Goal: Task Accomplishment & Management: Manage account settings

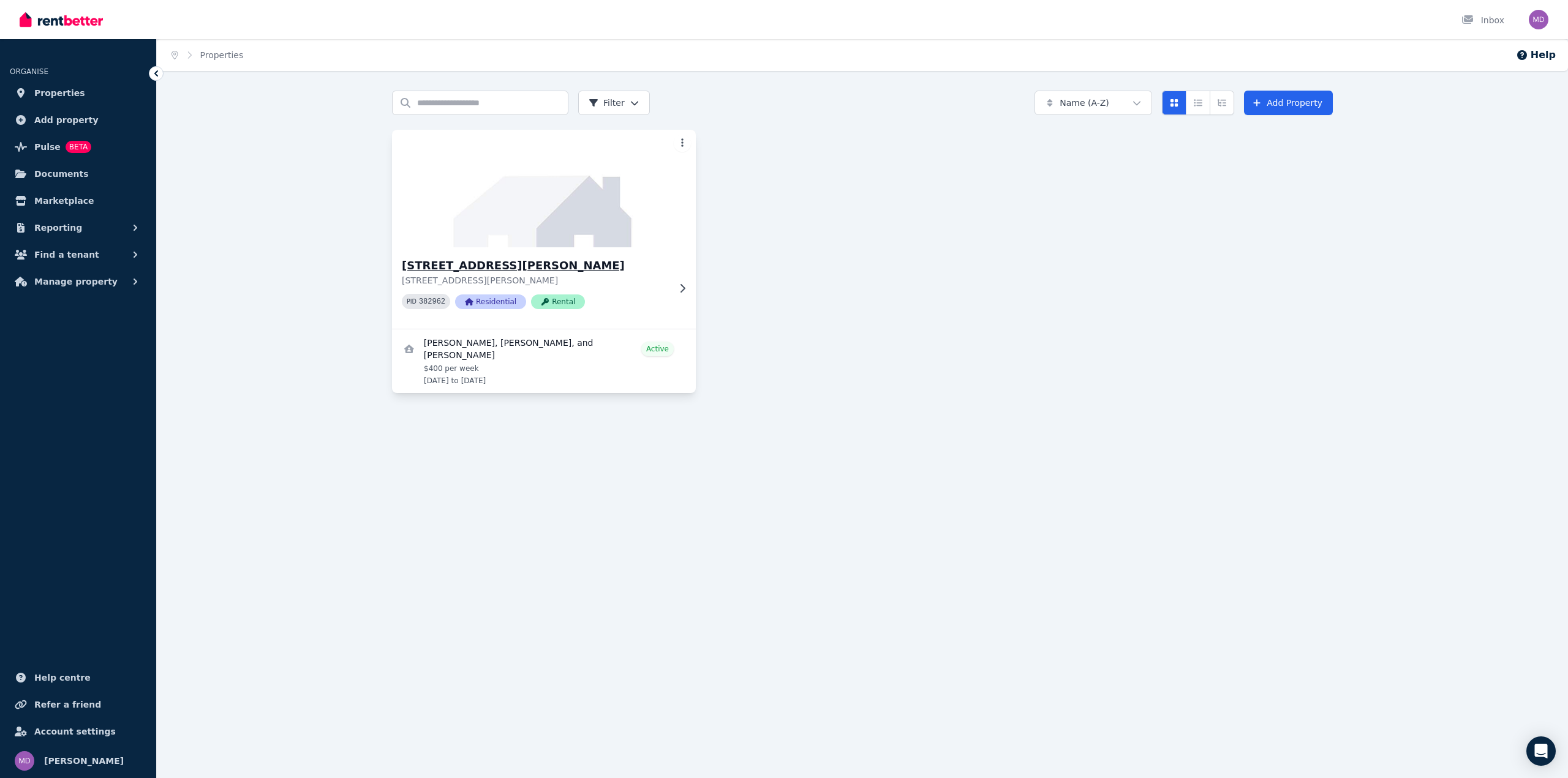
click at [462, 265] on h3 "[STREET_ADDRESS][PERSON_NAME]" at bounding box center [535, 266] width 267 height 17
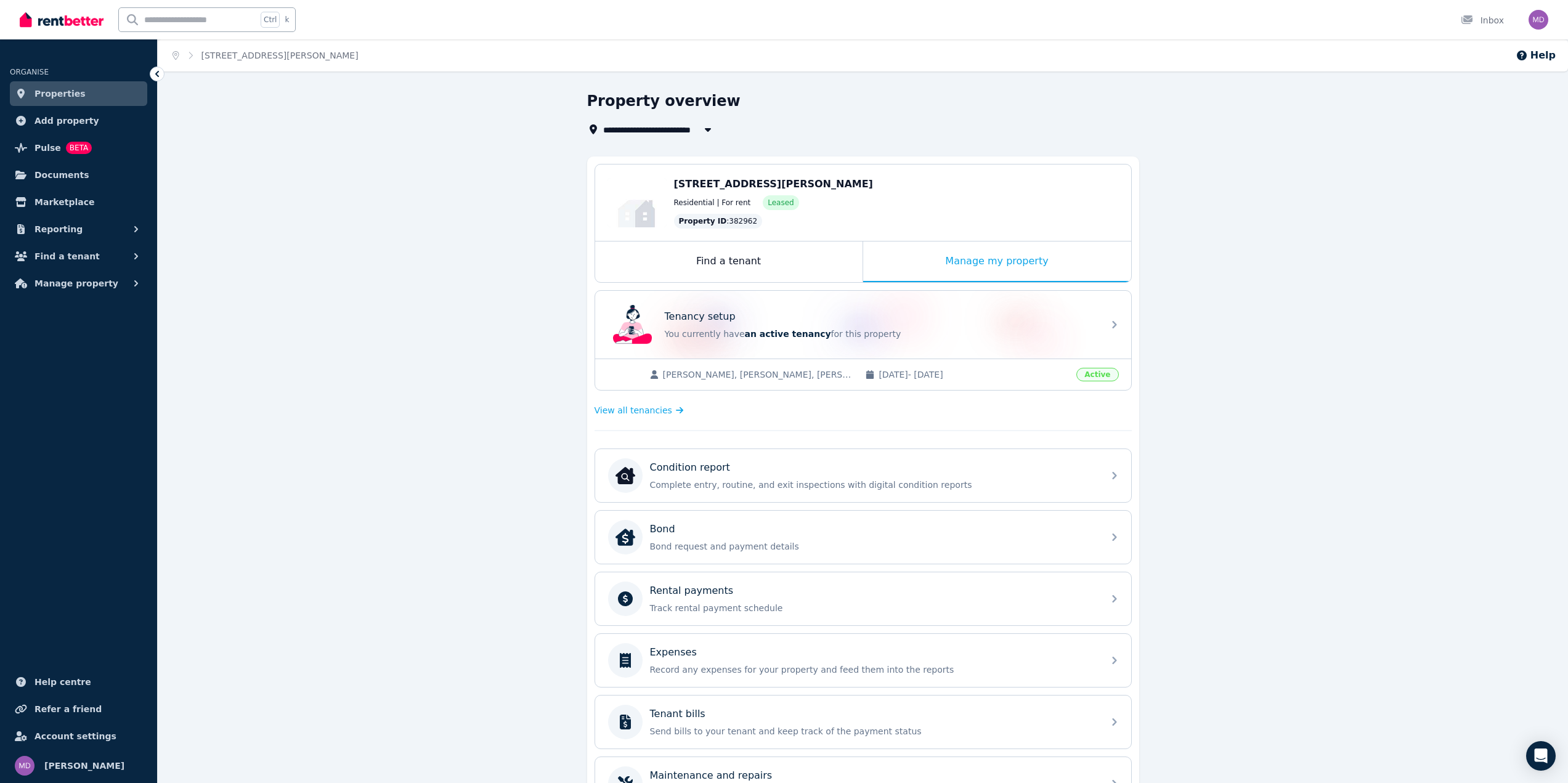
scroll to position [123, 0]
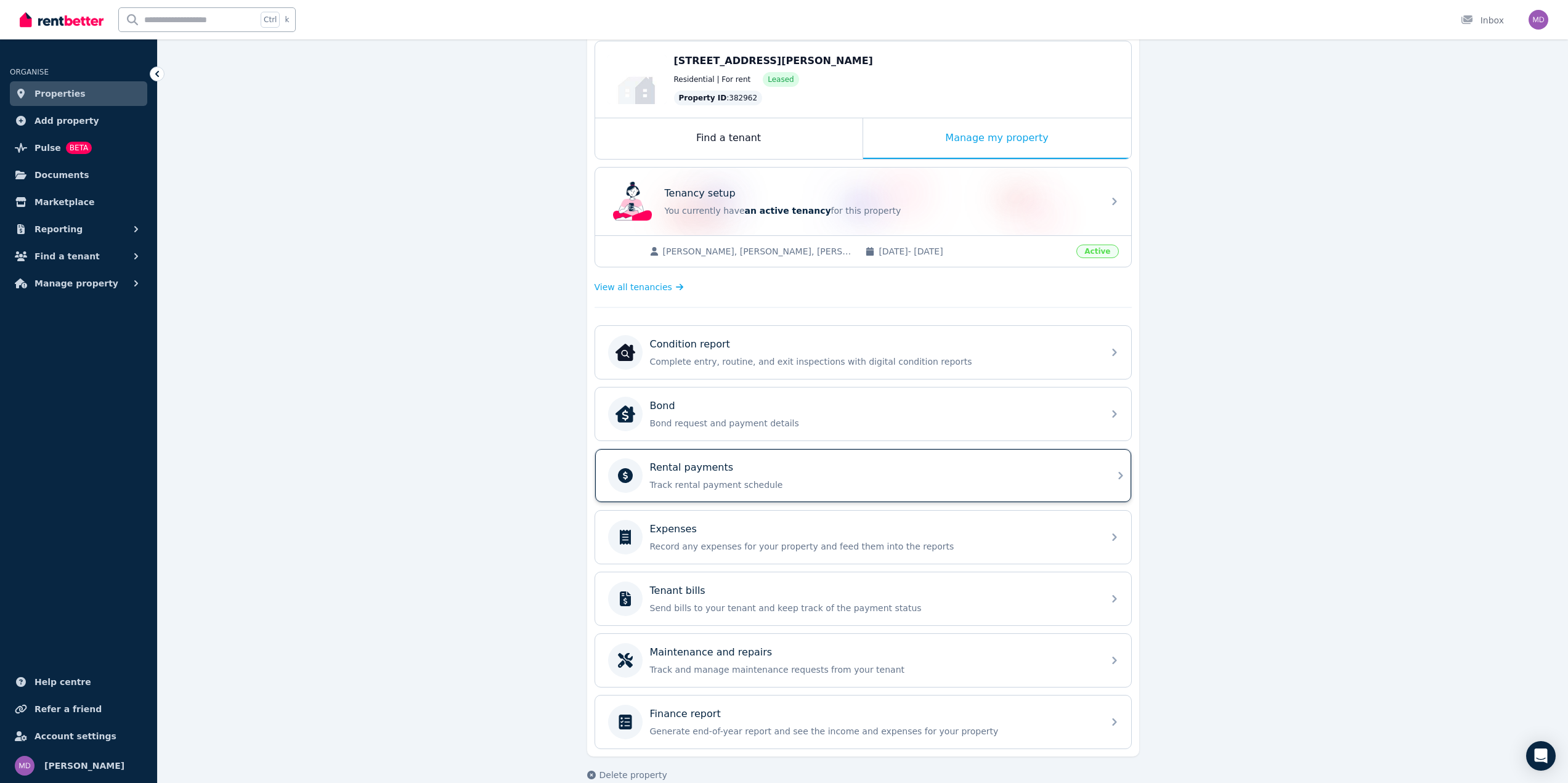
click at [676, 466] on p "Rental payments" at bounding box center [692, 467] width 84 height 15
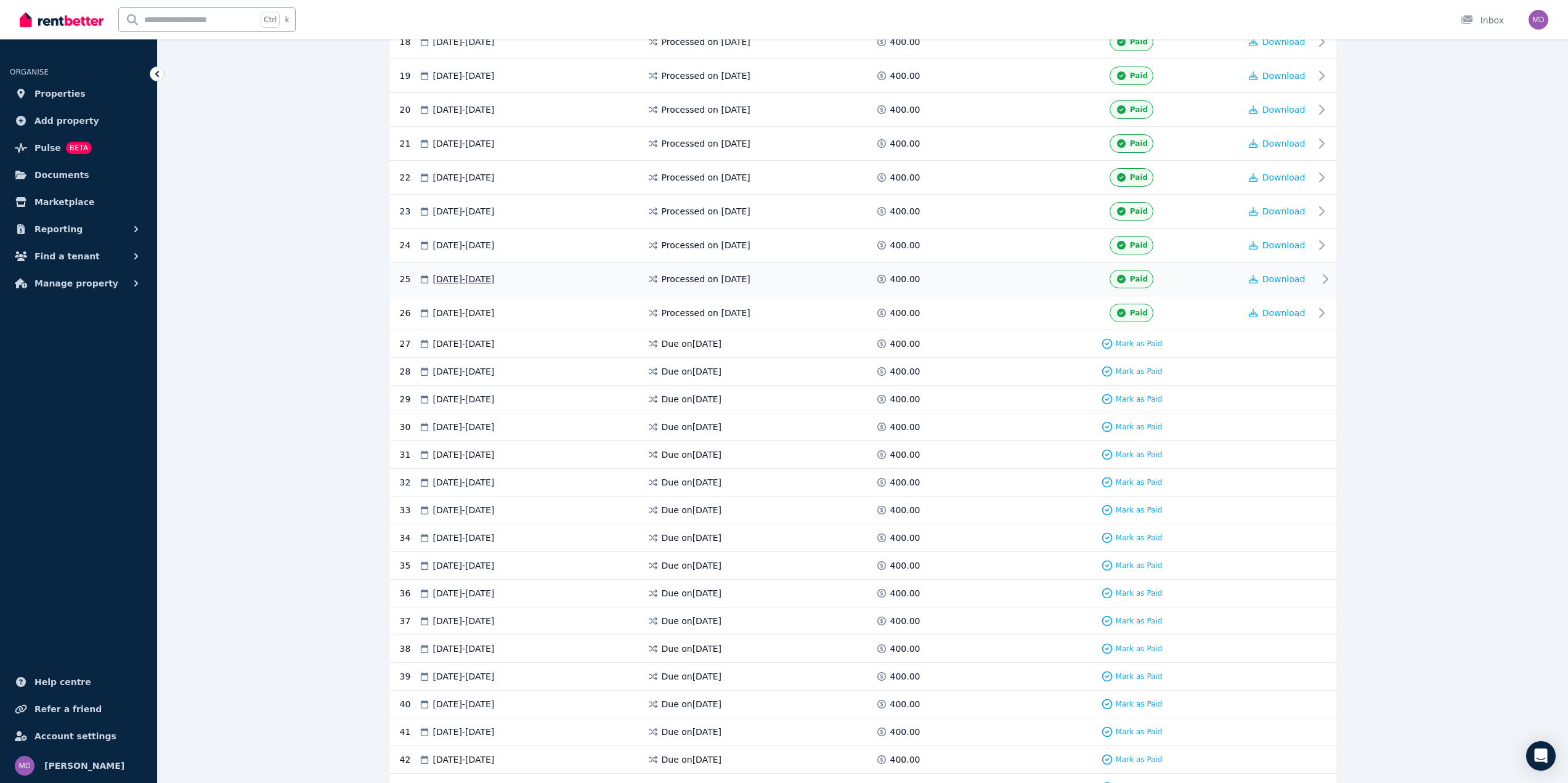
scroll to position [862, 0]
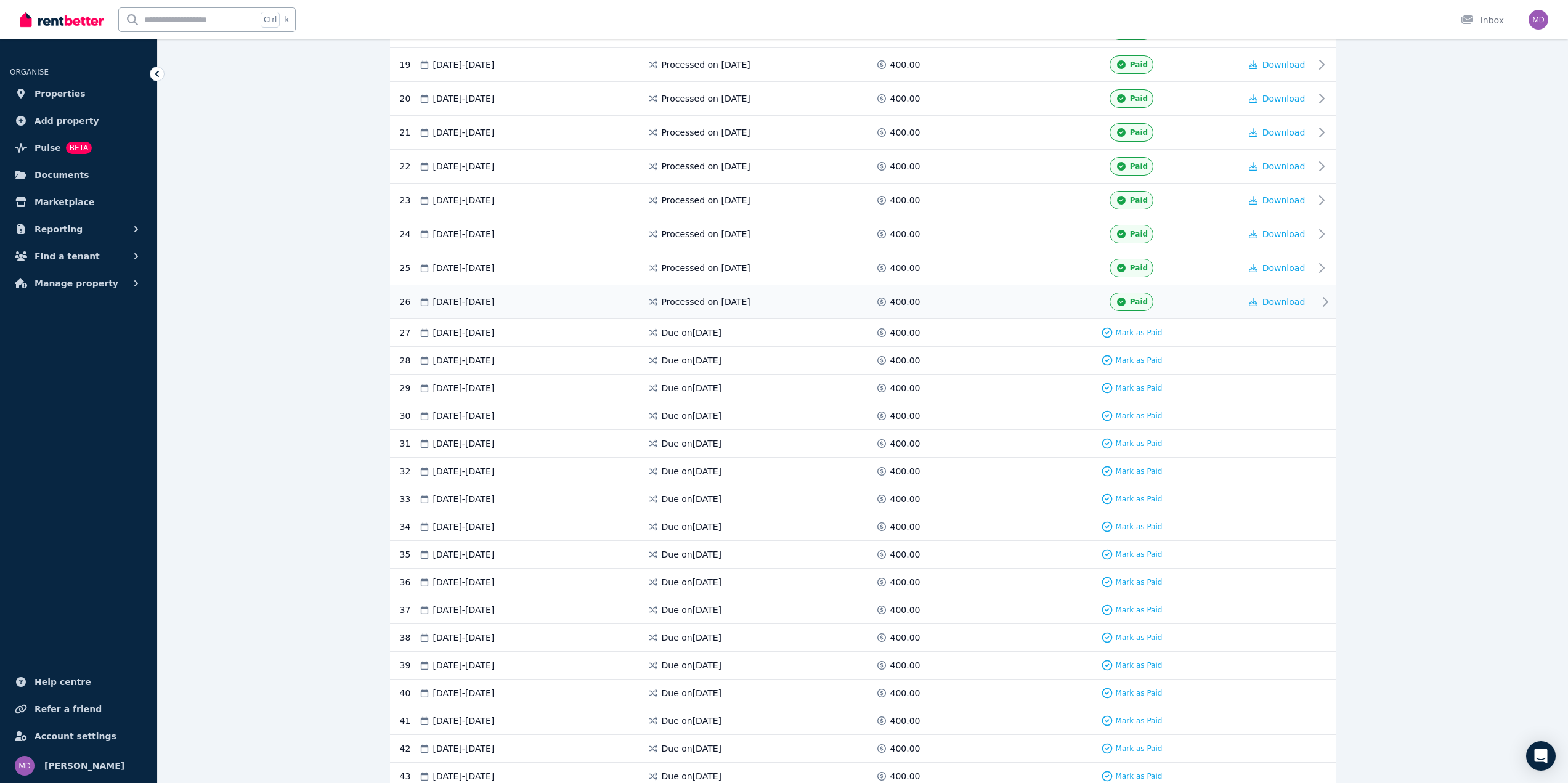
click at [725, 301] on span "Processed on [DATE]" at bounding box center [706, 302] width 89 height 12
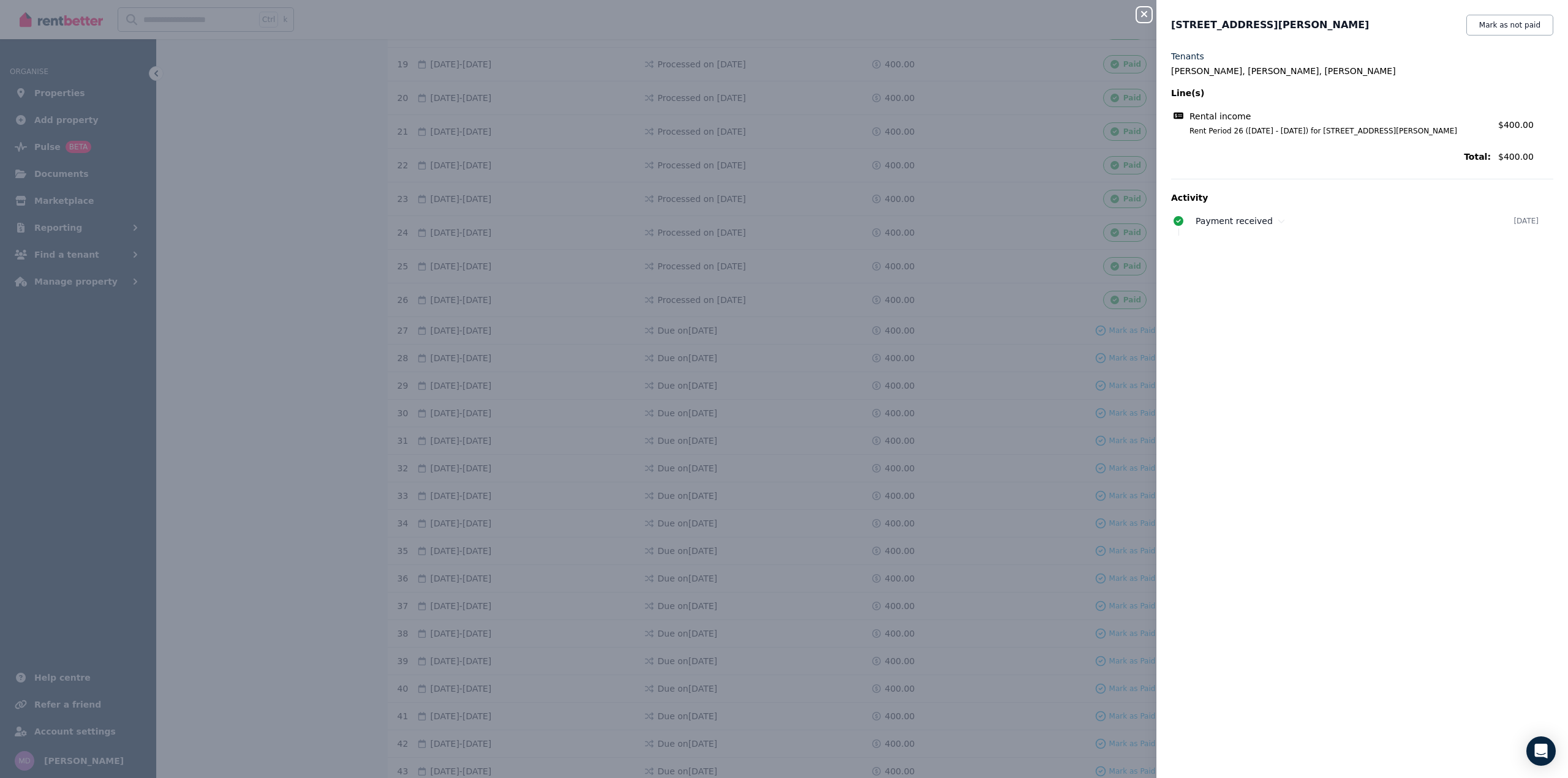
click at [717, 299] on div "Close panel [STREET_ADDRESS][PERSON_NAME] Mark as not paid Tenants [PERSON_NAME…" at bounding box center [784, 389] width 1568 height 778
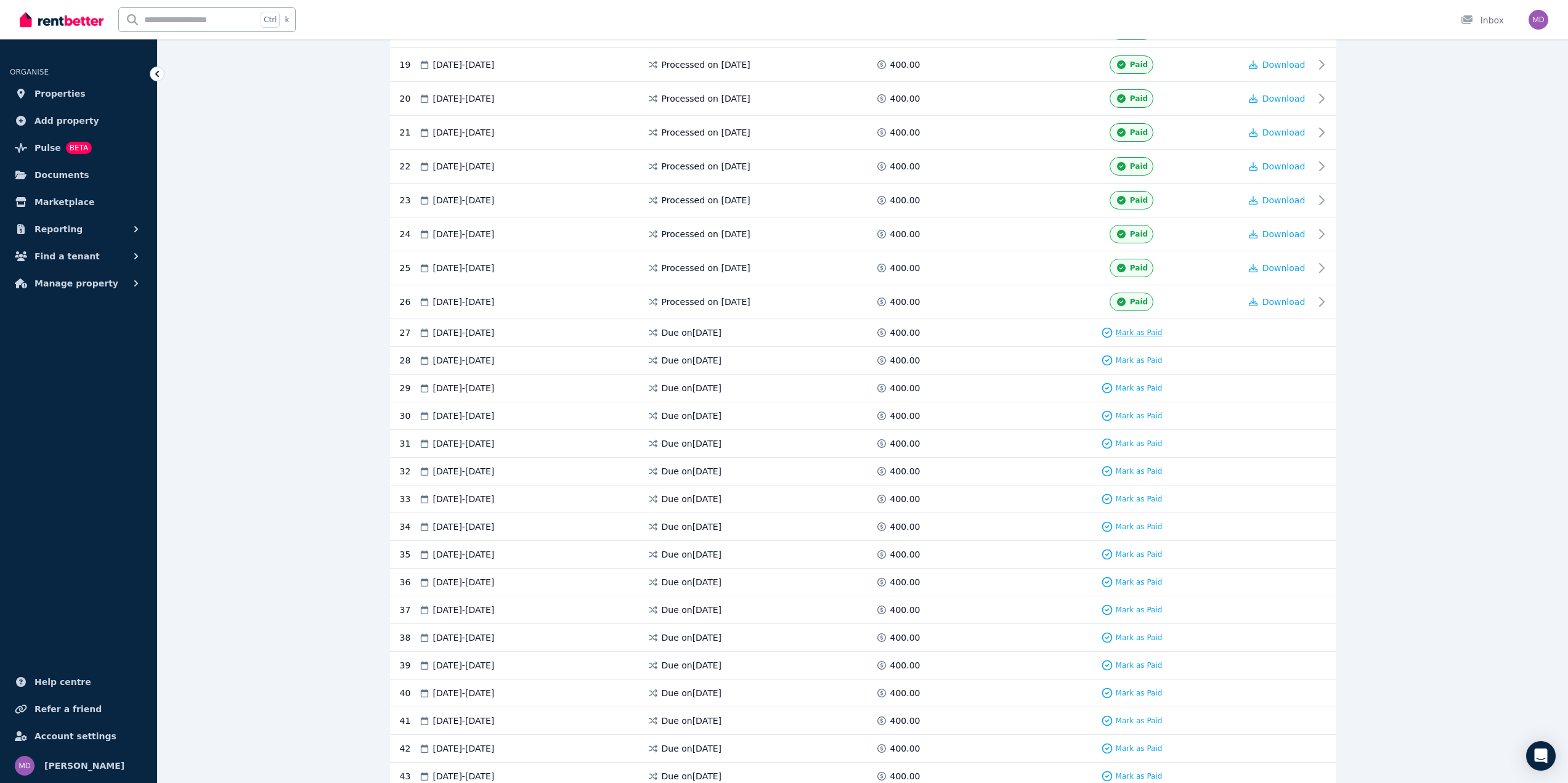
click at [1131, 333] on span "Mark as Paid" at bounding box center [1139, 333] width 47 height 10
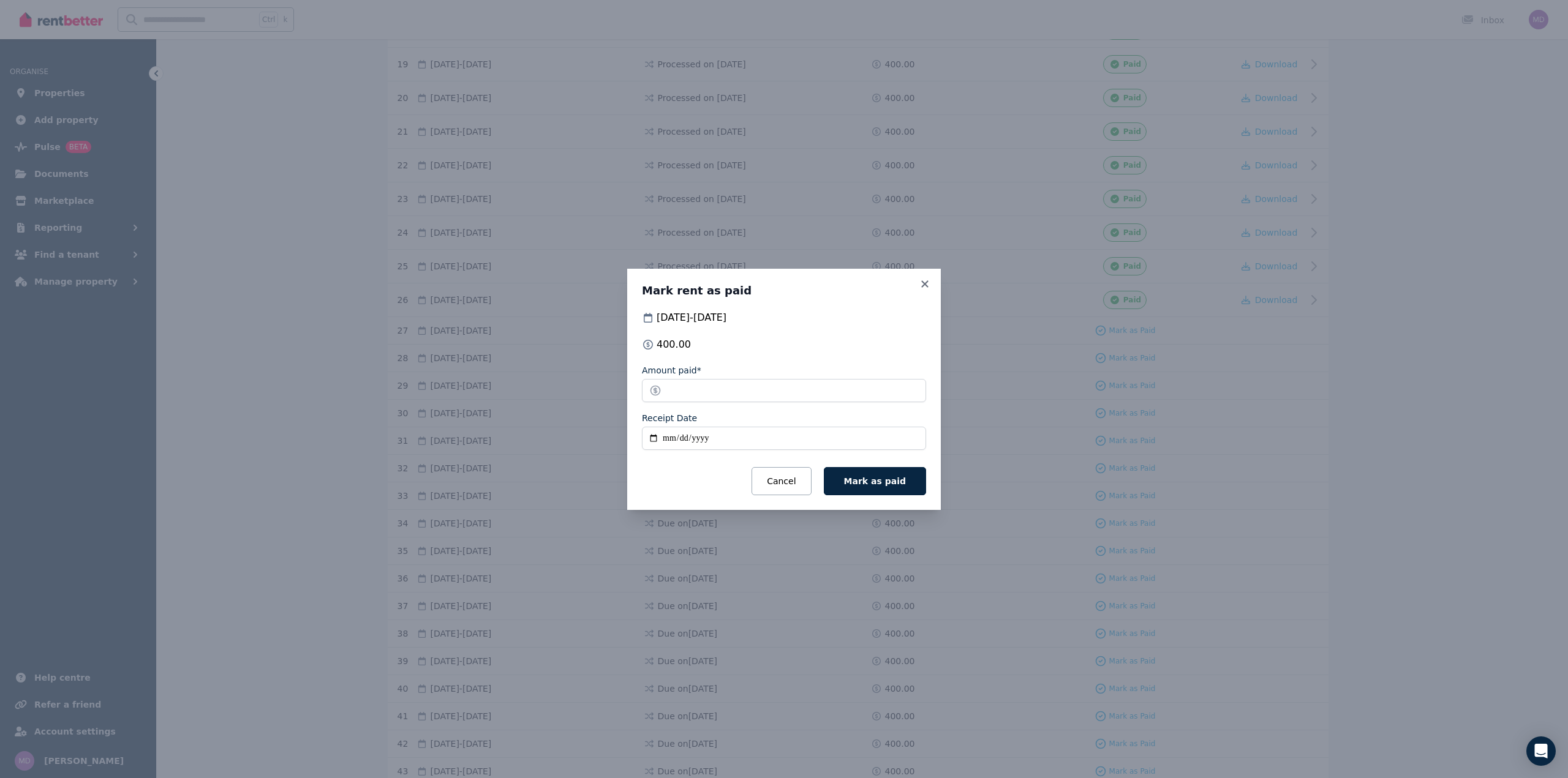
click at [672, 434] on input "Receipt Date" at bounding box center [783, 438] width 284 height 23
type input "**********"
click at [861, 483] on span "Mark as paid" at bounding box center [875, 481] width 62 height 10
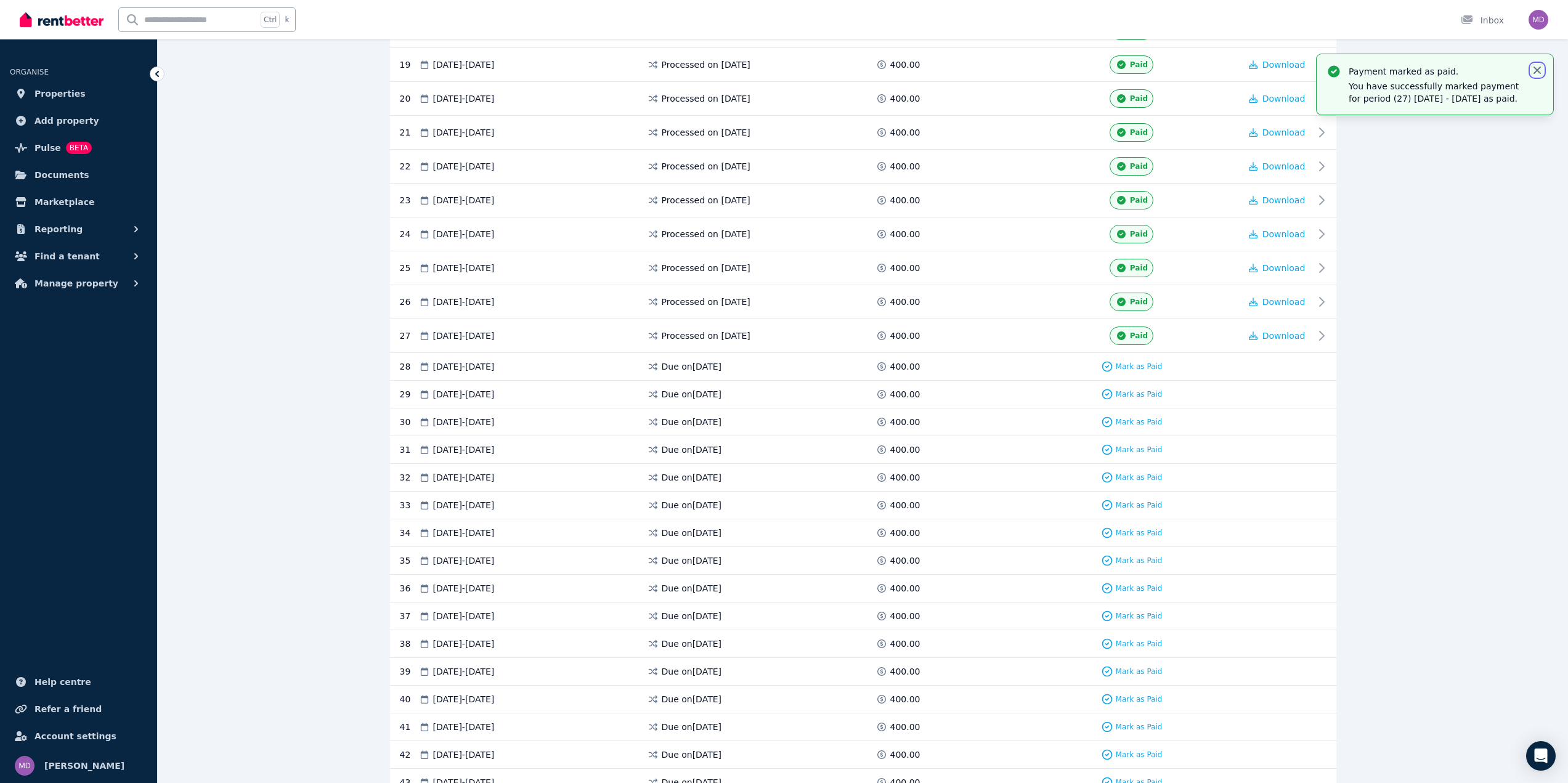
click at [1537, 70] on icon "button" at bounding box center [1537, 70] width 7 height 7
